Goal: Check status

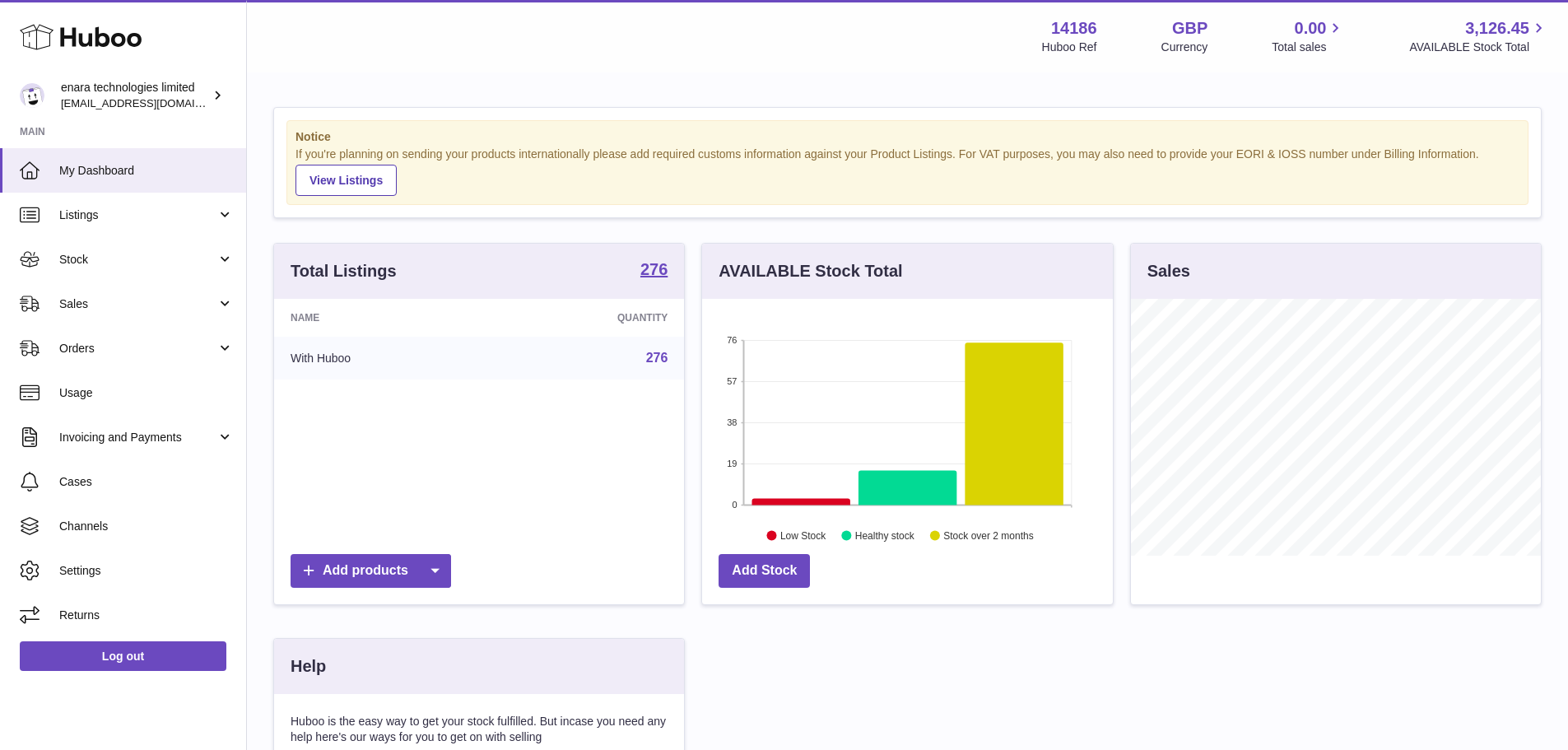
scroll to position [257, 410]
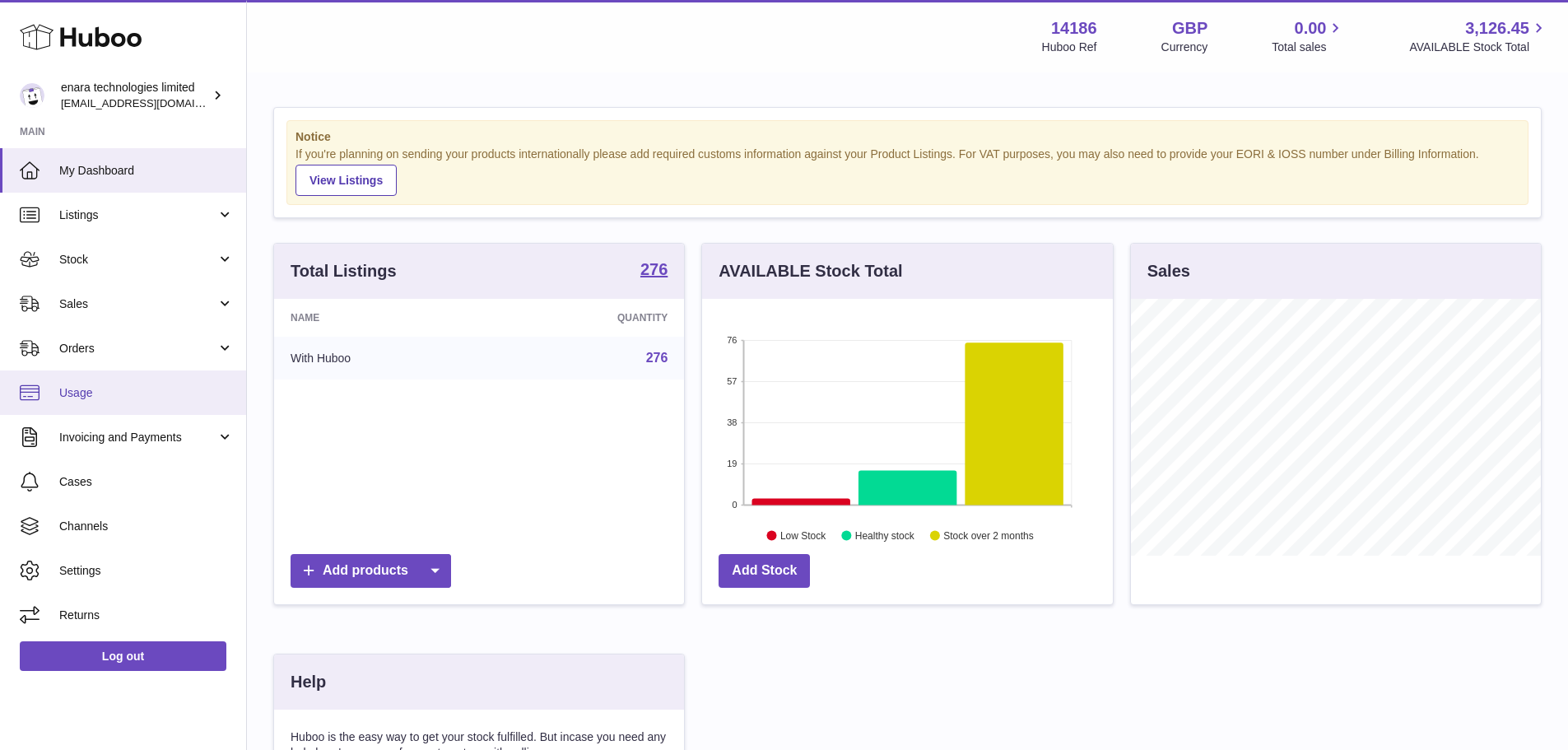
click at [170, 388] on span "Usage" at bounding box center [146, 393] width 175 height 15
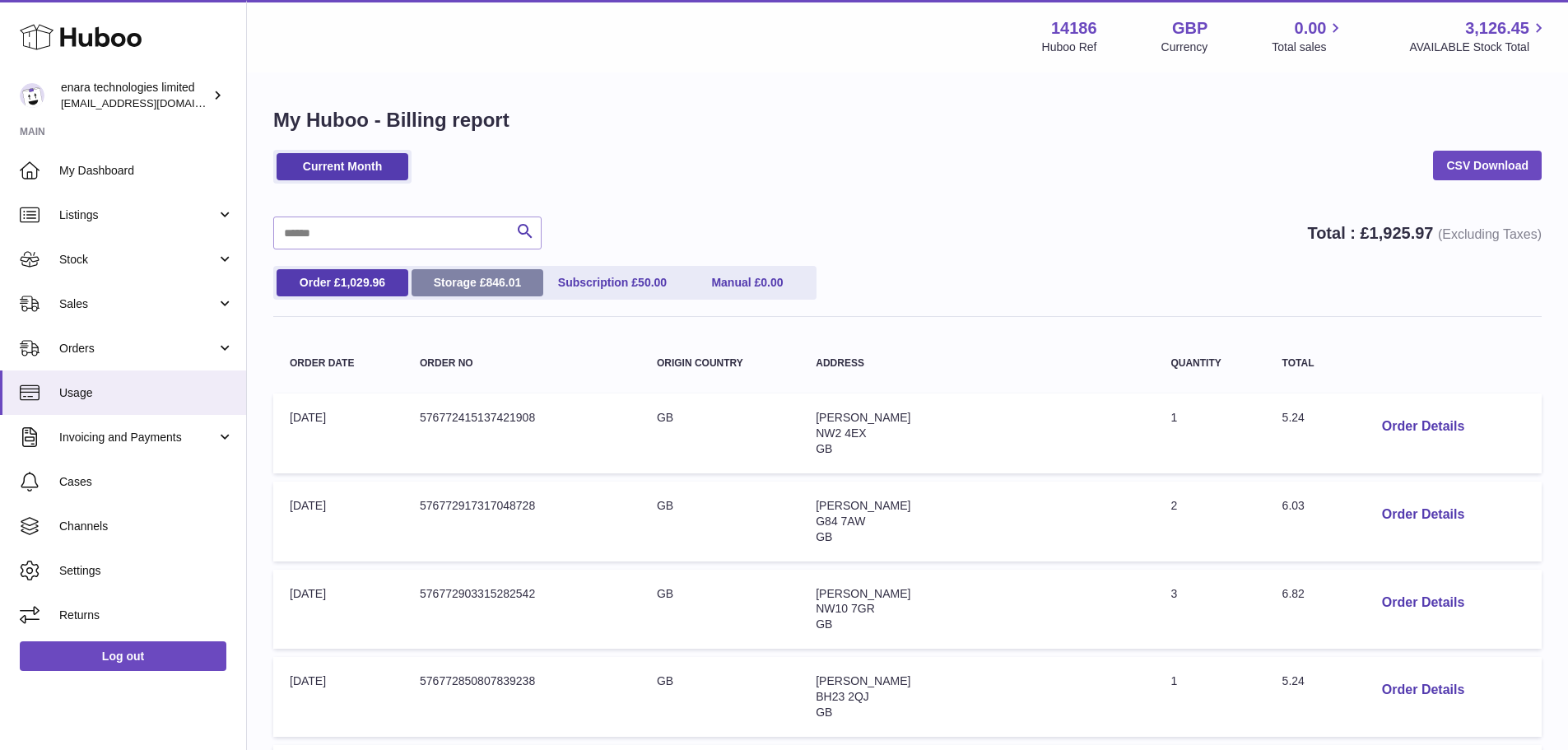
click at [484, 292] on link "Storage £ 846.01" at bounding box center [477, 283] width 131 height 27
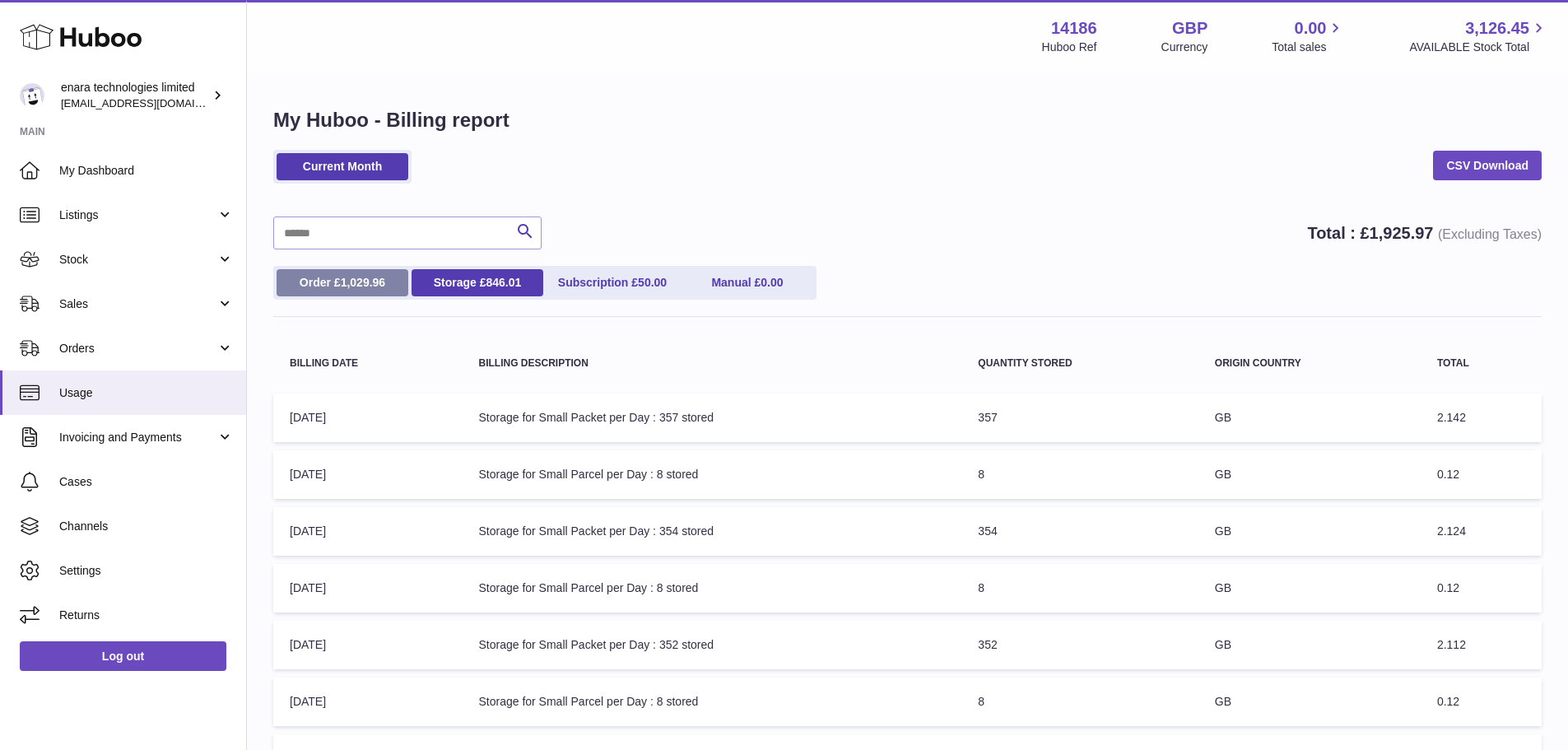
click at [349, 292] on link "Order £ 1,029.96" at bounding box center [343, 283] width 131 height 27
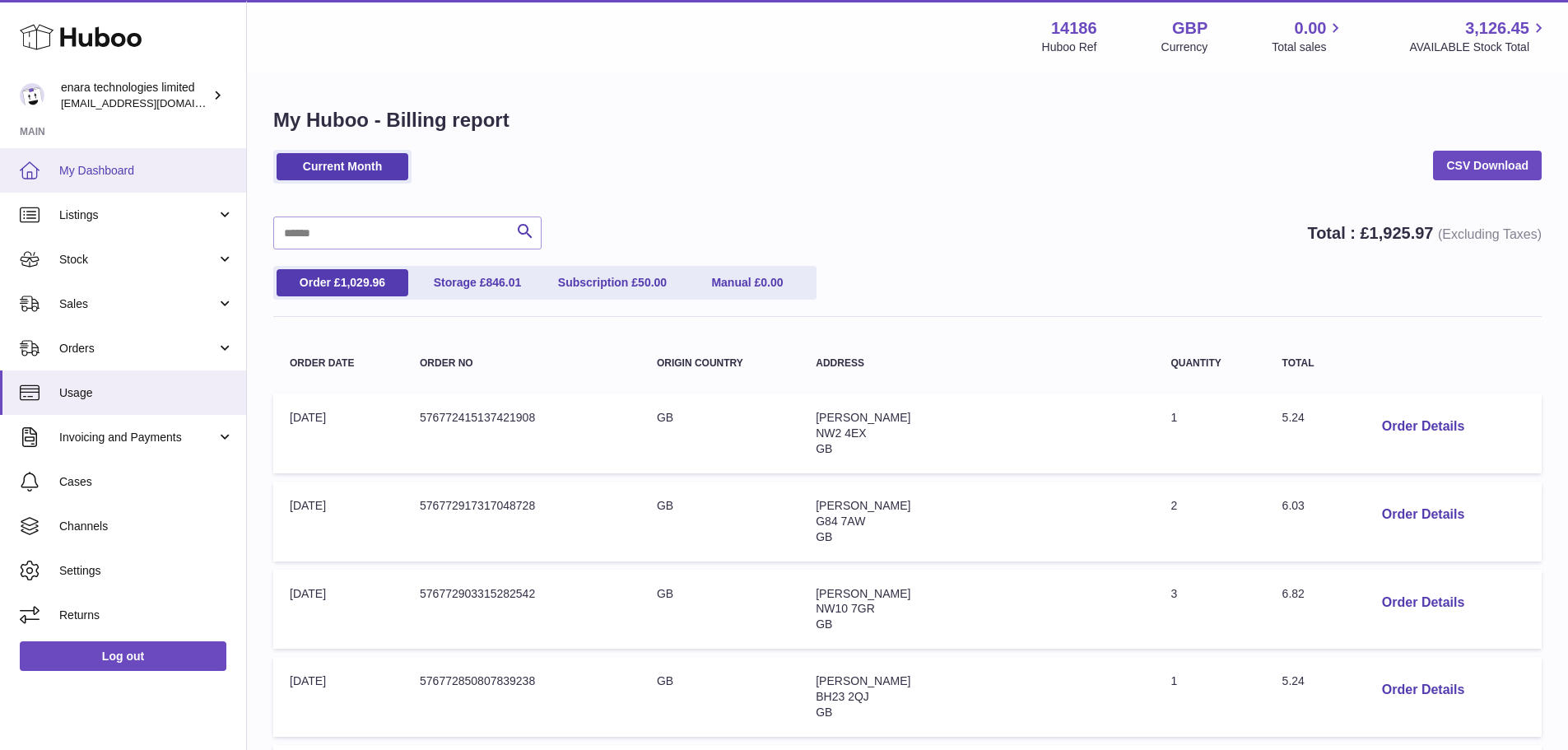
click at [114, 164] on span "My Dashboard" at bounding box center [146, 171] width 175 height 15
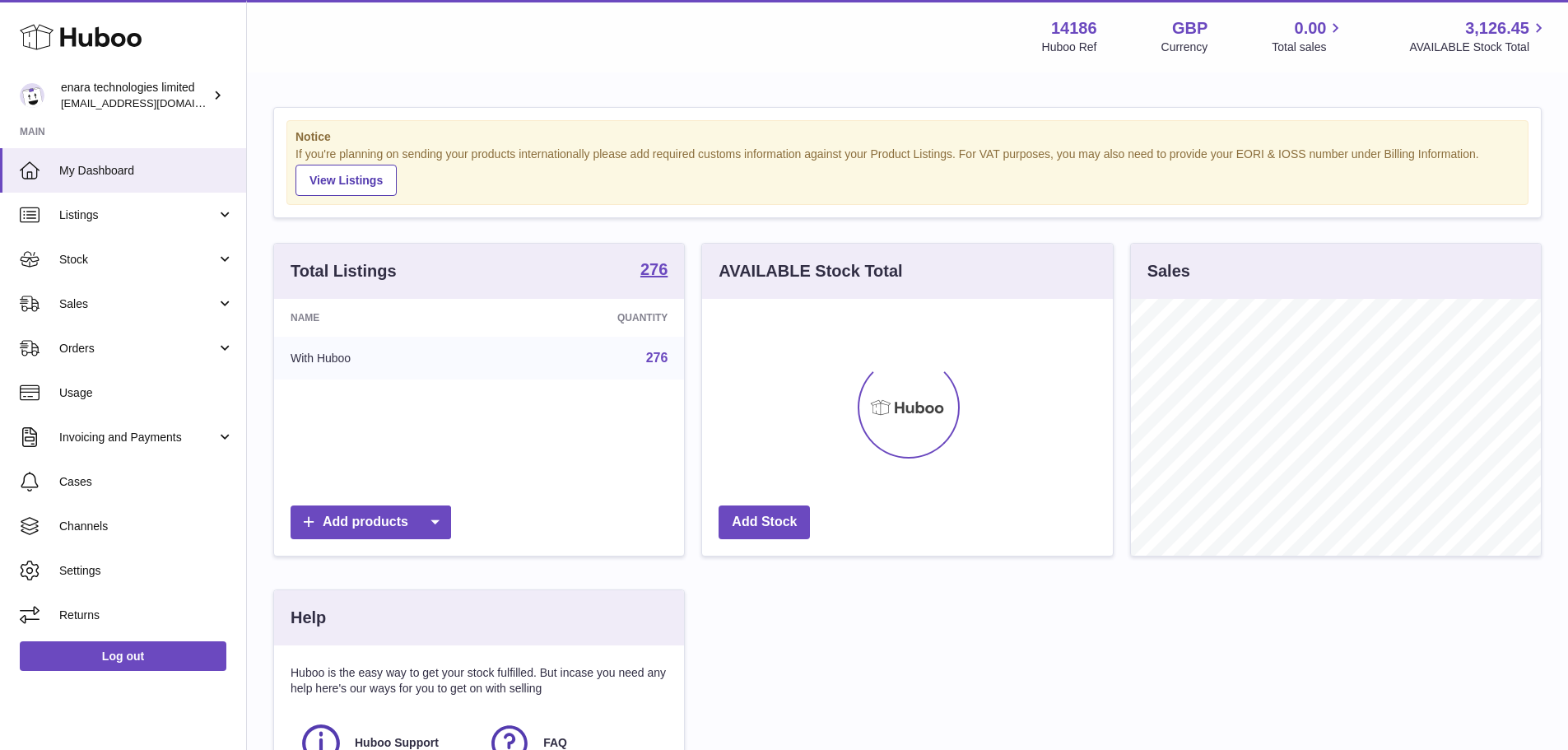
scroll to position [257, 410]
